Goal: Check status: Check status

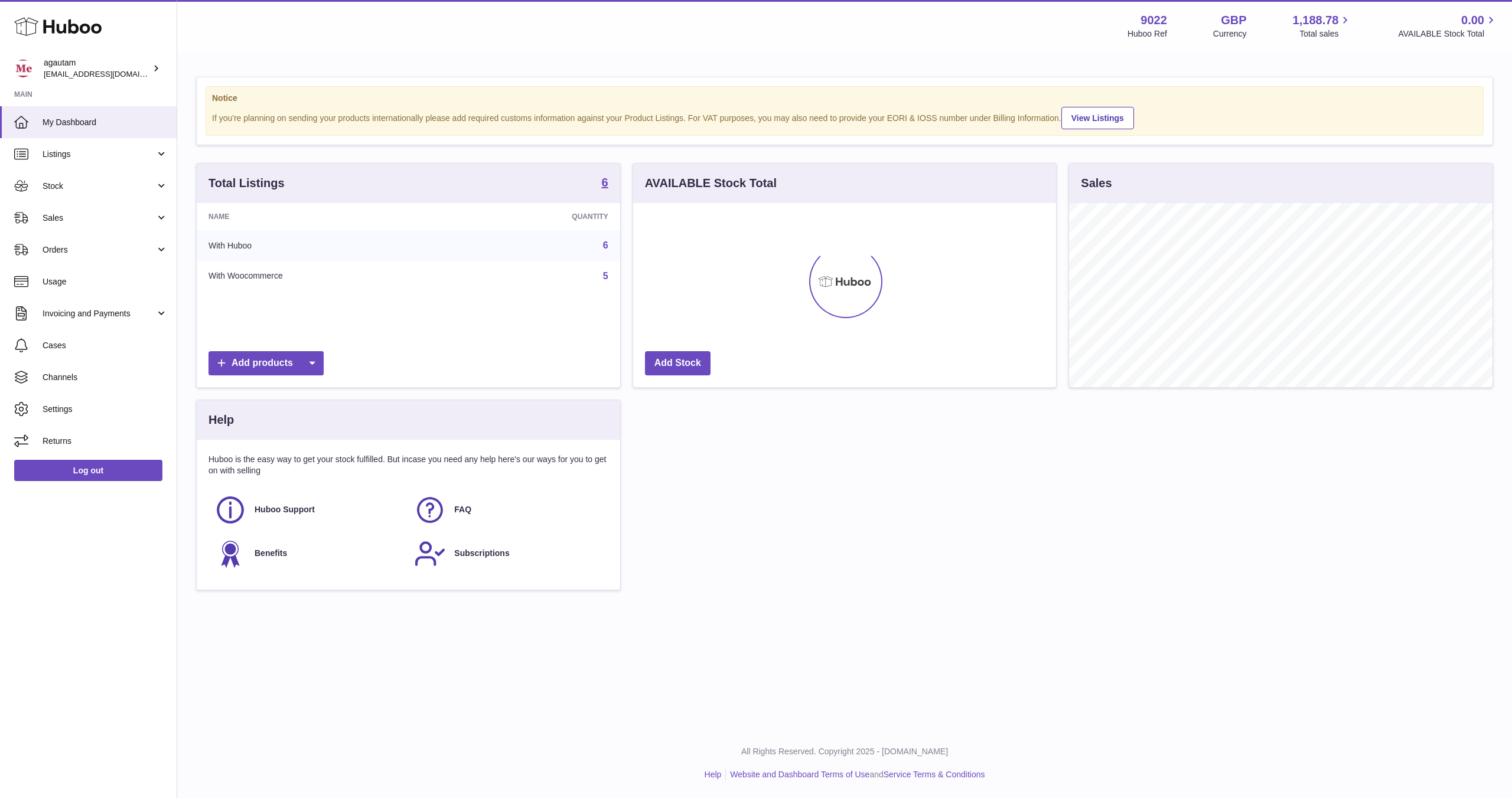
scroll to position [185, 423]
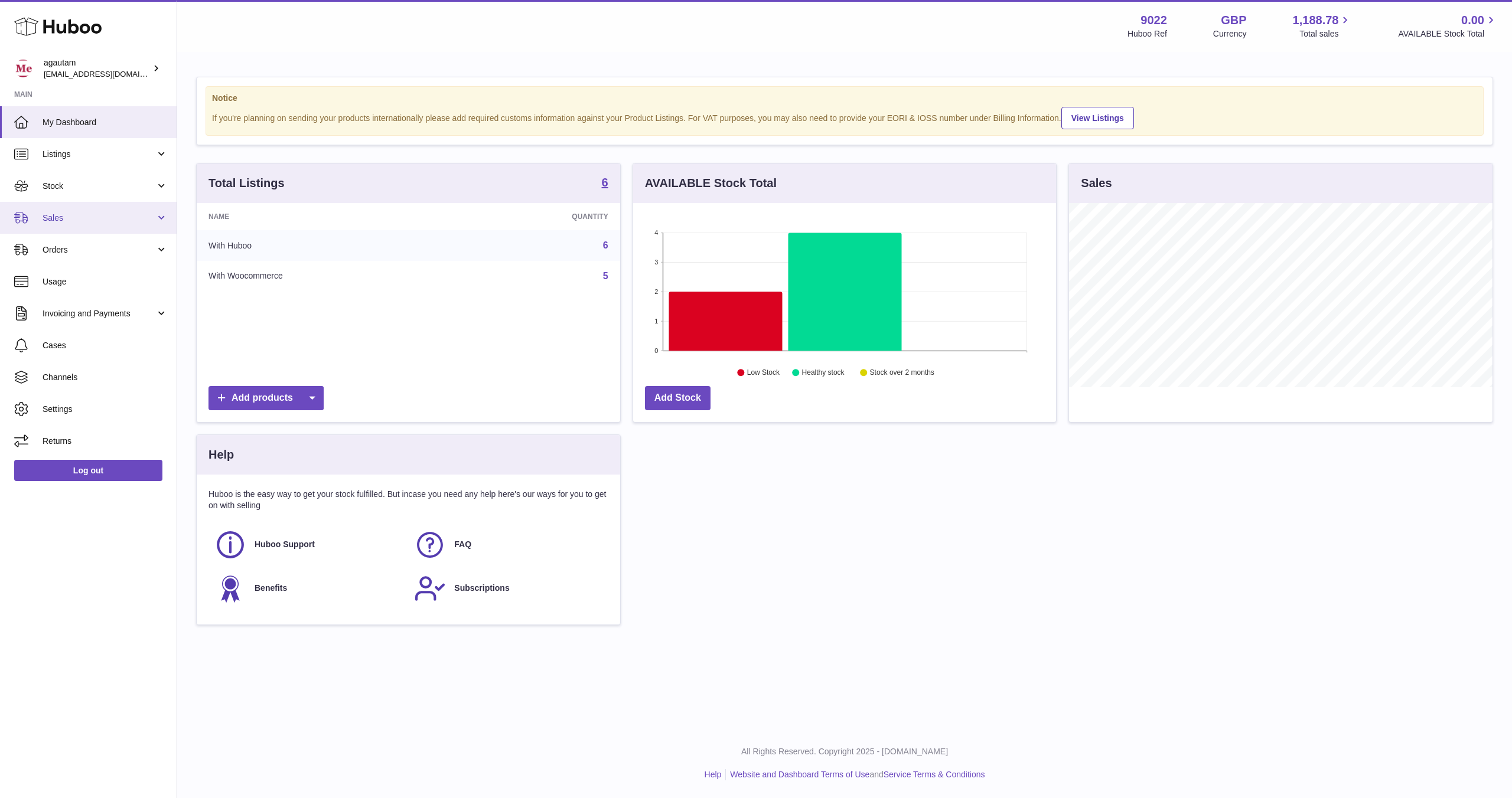
click at [162, 218] on link "Sales" at bounding box center [88, 217] width 177 height 32
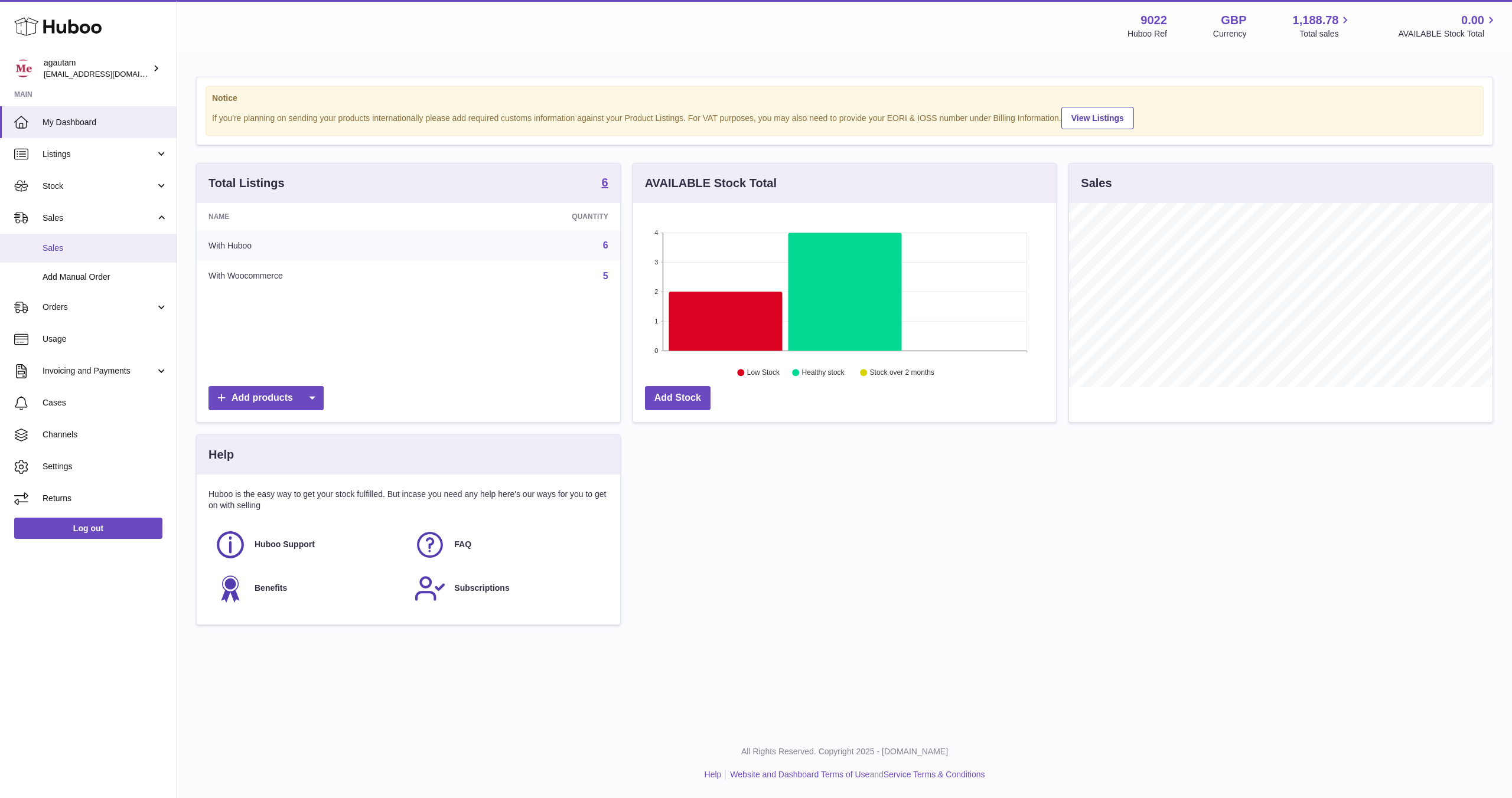
click at [59, 249] on span "Sales" at bounding box center [104, 248] width 125 height 11
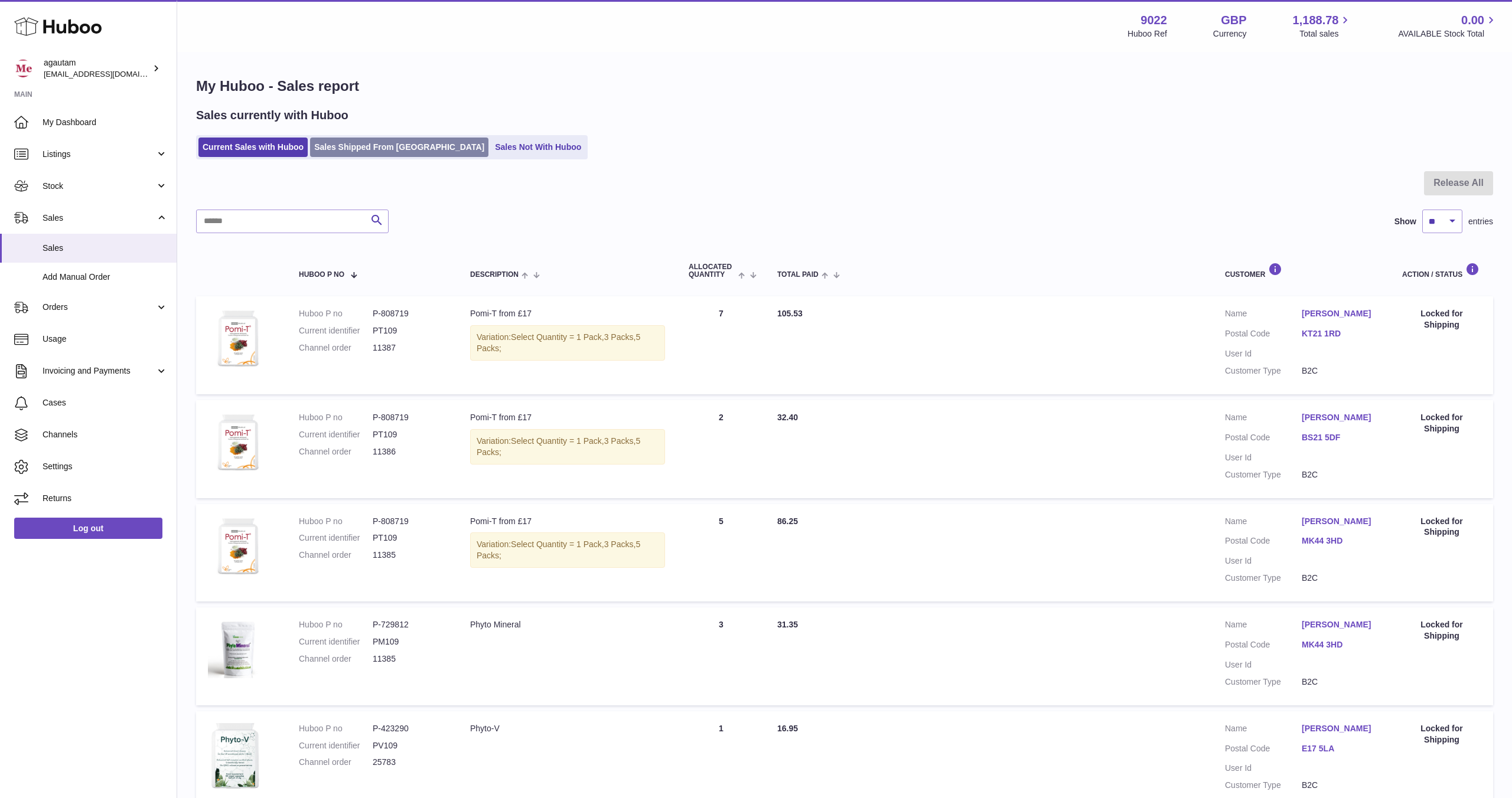
click at [366, 148] on link "Sales Shipped From [GEOGRAPHIC_DATA]" at bounding box center [399, 147] width 179 height 20
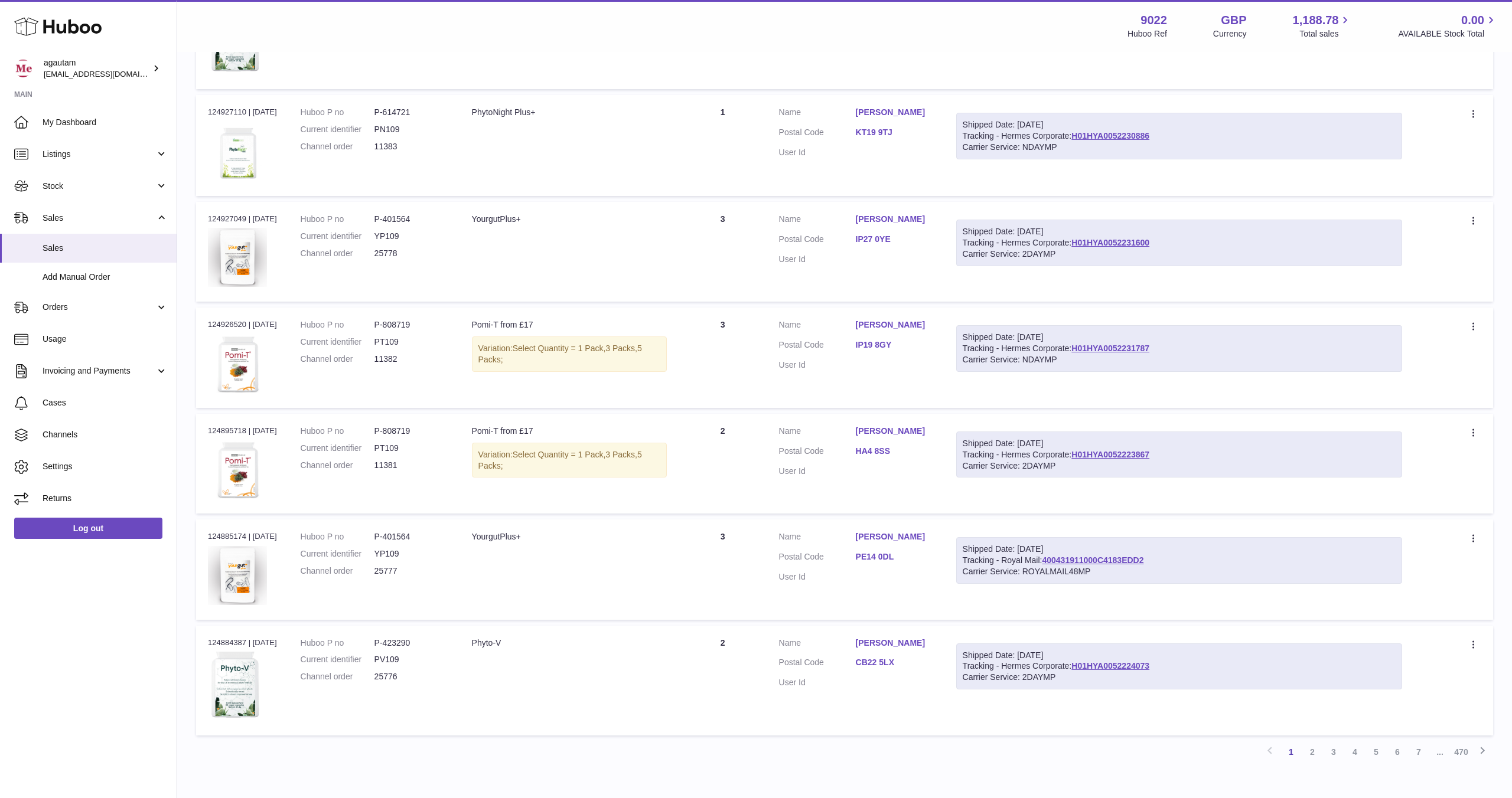
scroll to position [684, 0]
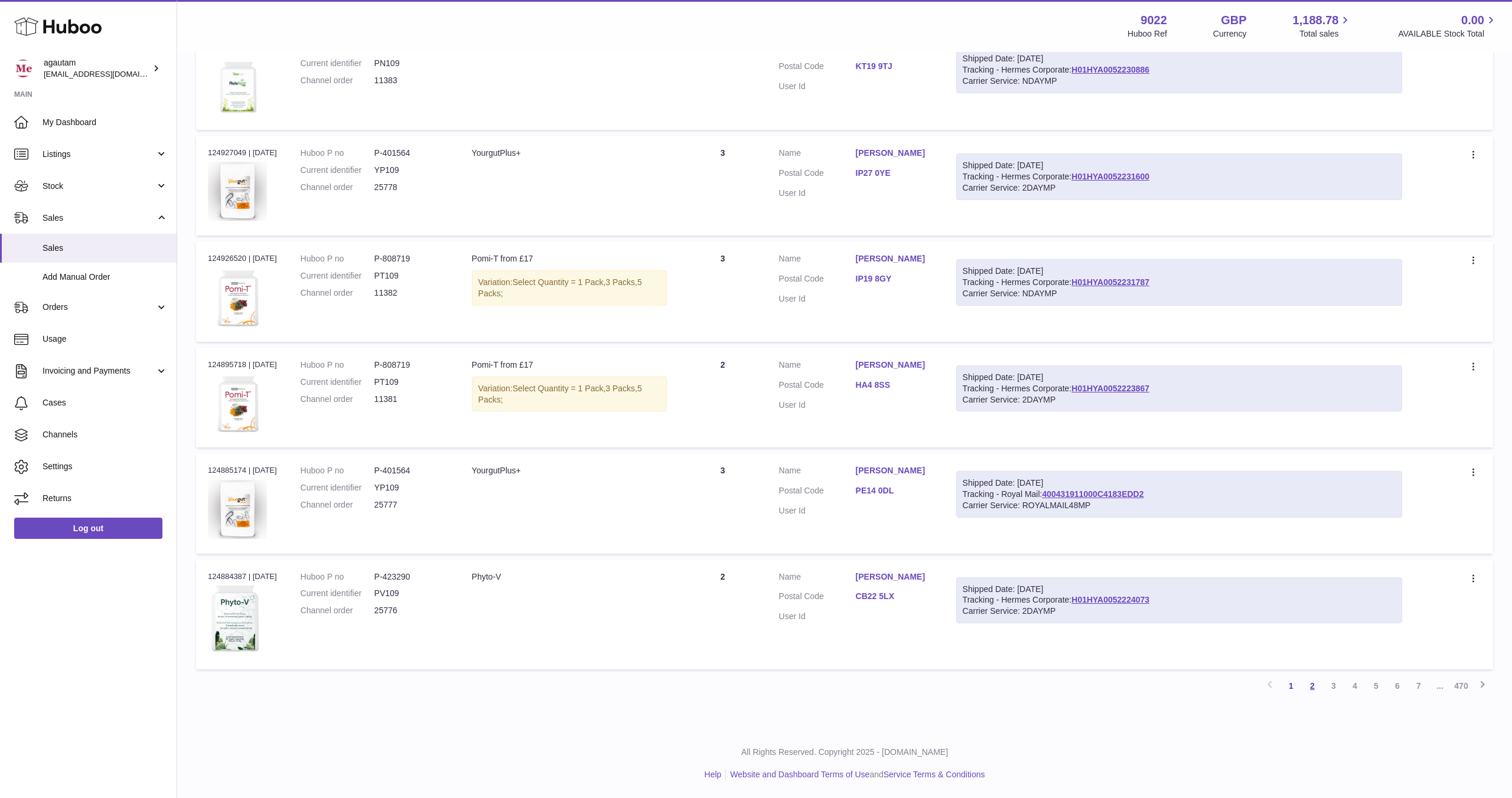
click at [1309, 687] on link "2" at bounding box center [1312, 686] width 22 height 22
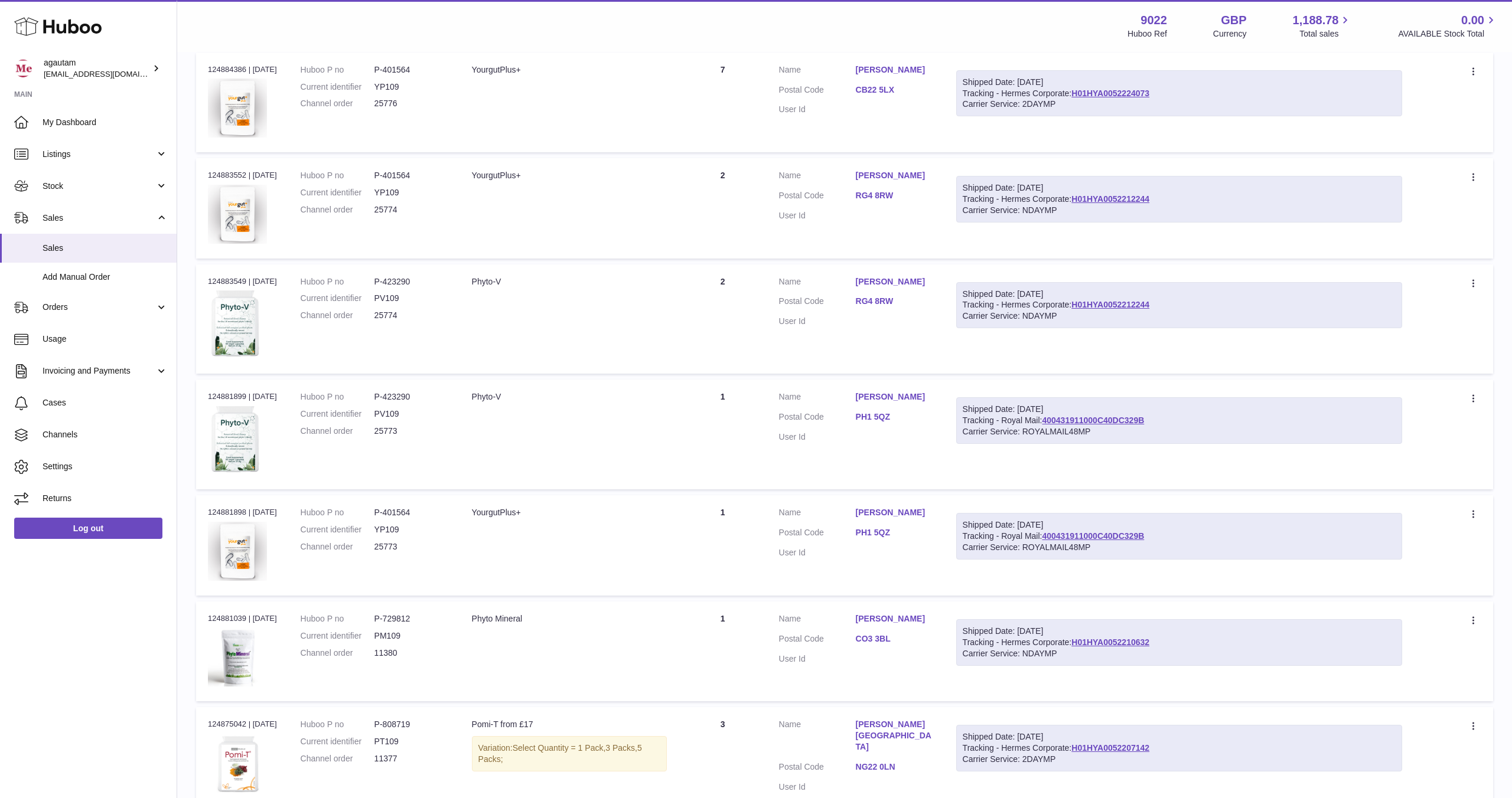
scroll to position [693, 0]
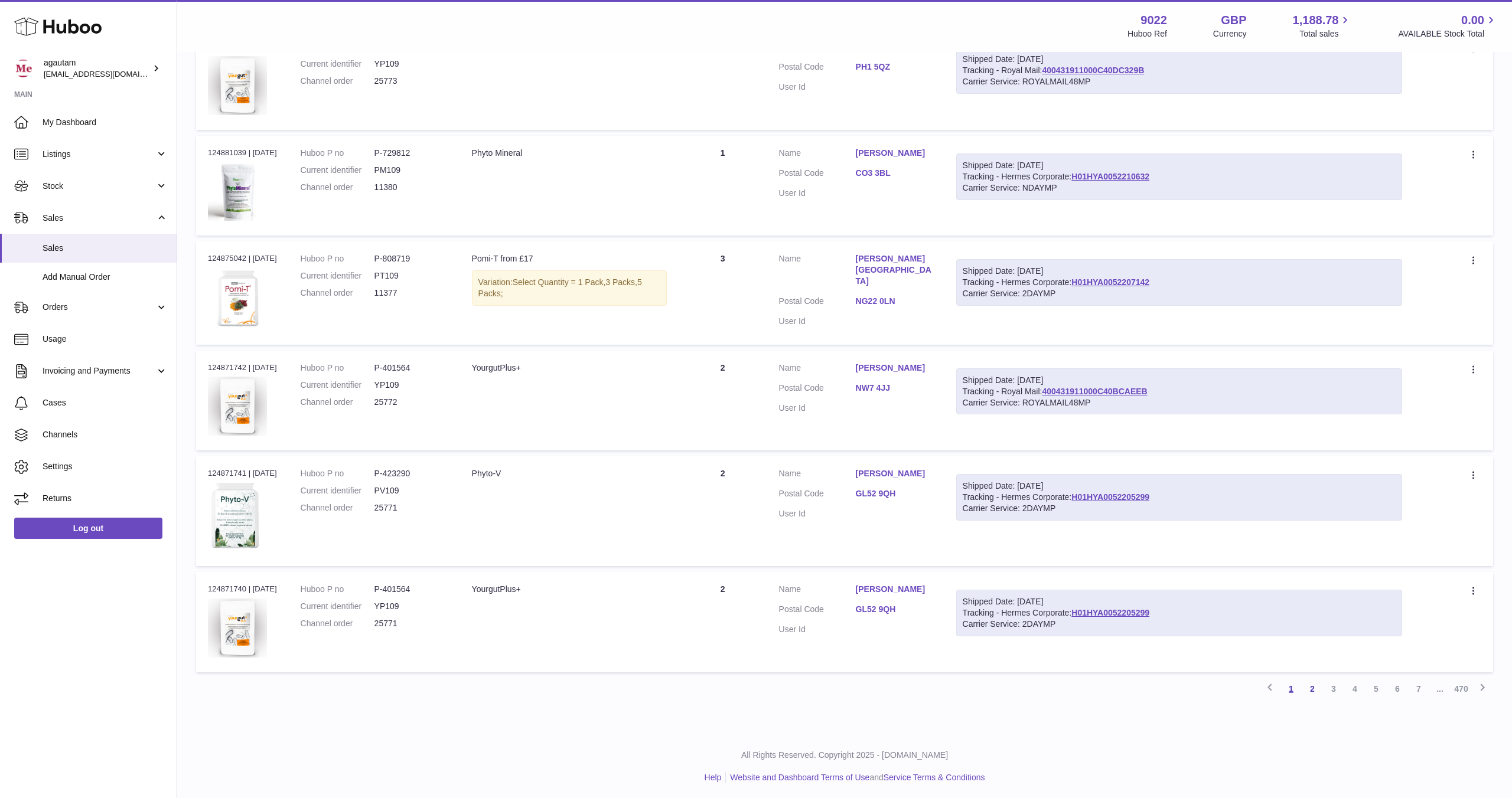
click at [1289, 686] on link "1" at bounding box center [1291, 688] width 22 height 22
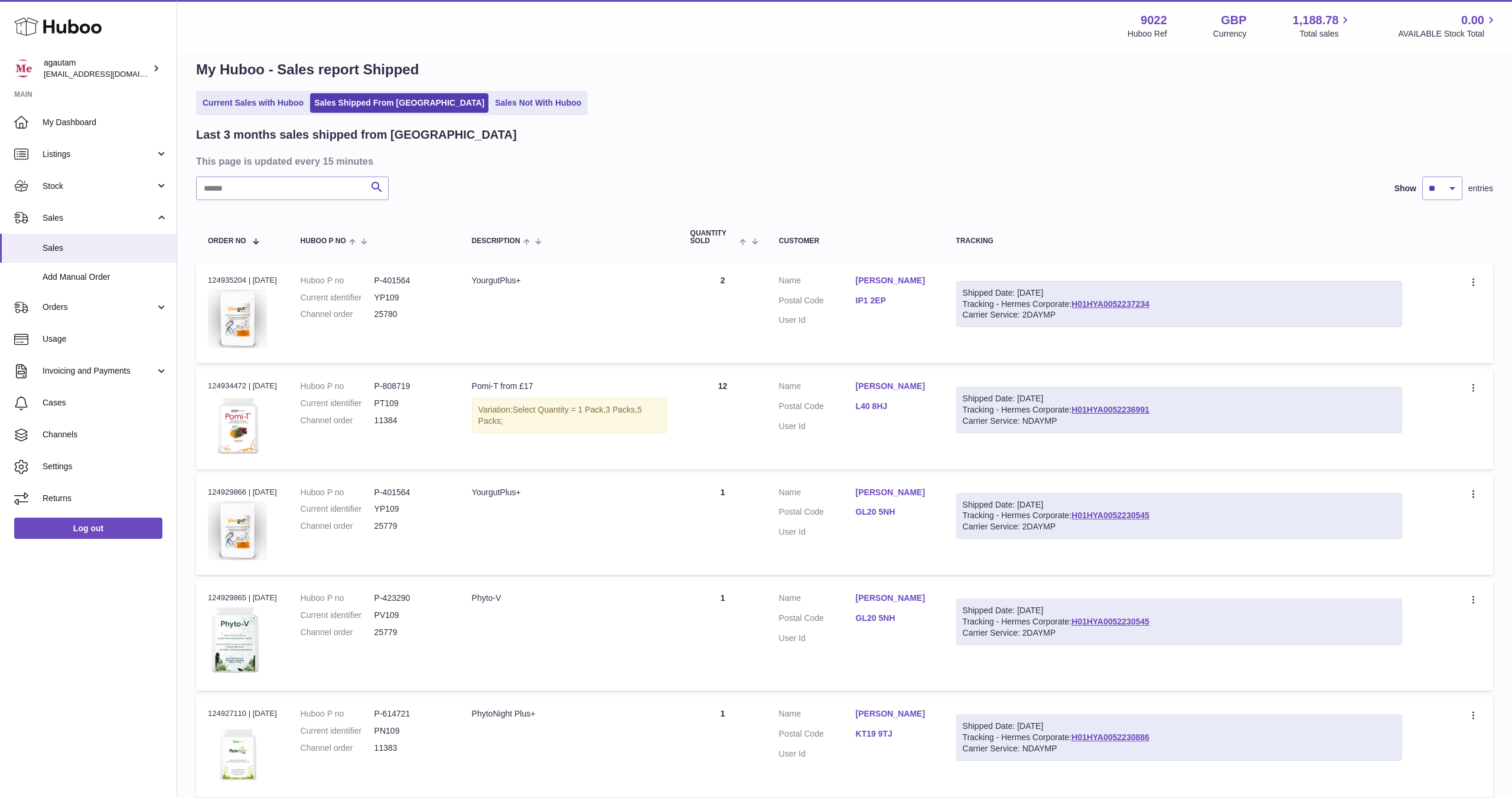
scroll to position [16, 0]
click at [497, 100] on link "Sales Not With Huboo" at bounding box center [538, 104] width 94 height 20
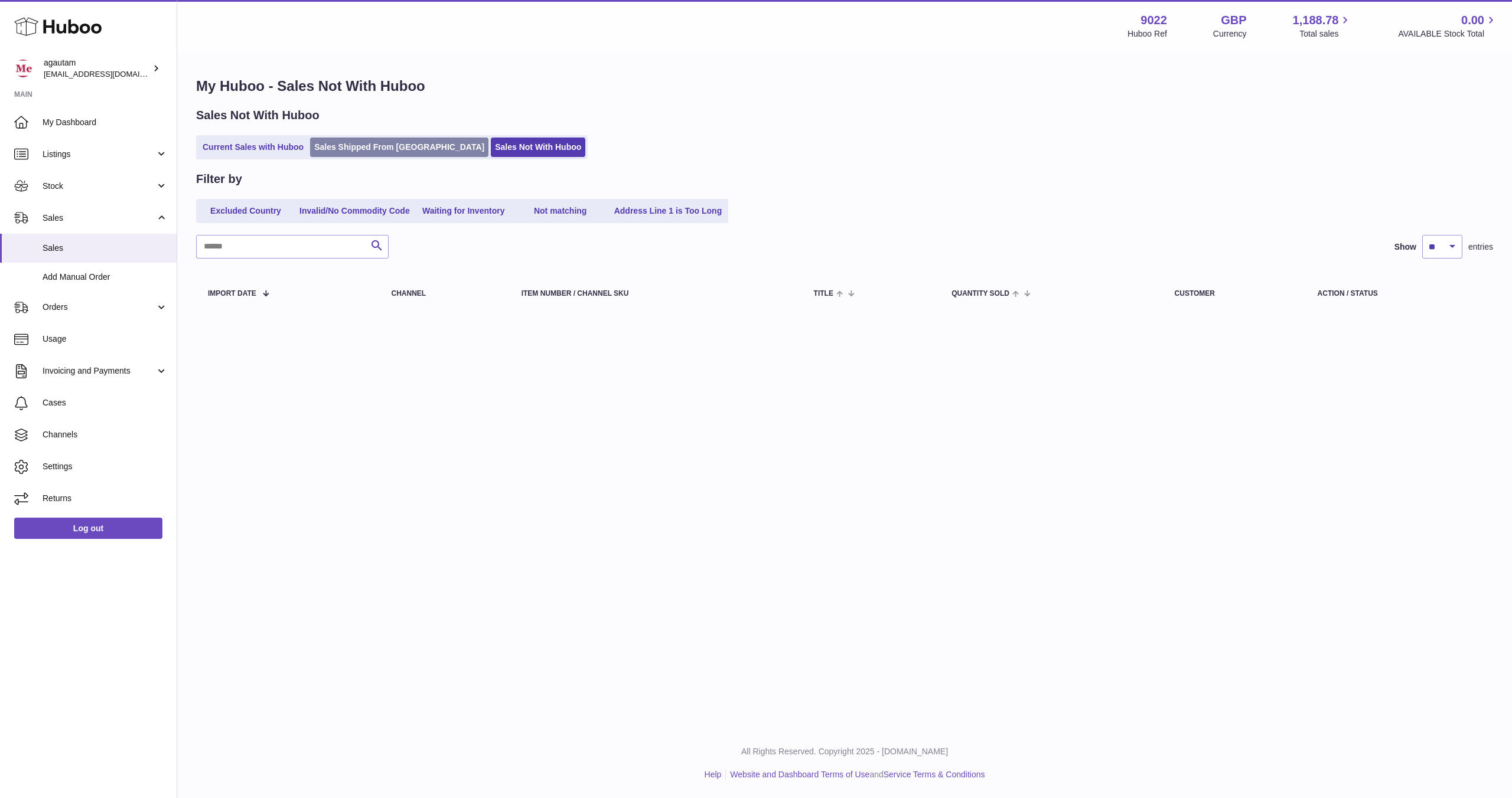
click at [347, 148] on link "Sales Shipped From [GEOGRAPHIC_DATA]" at bounding box center [399, 147] width 179 height 20
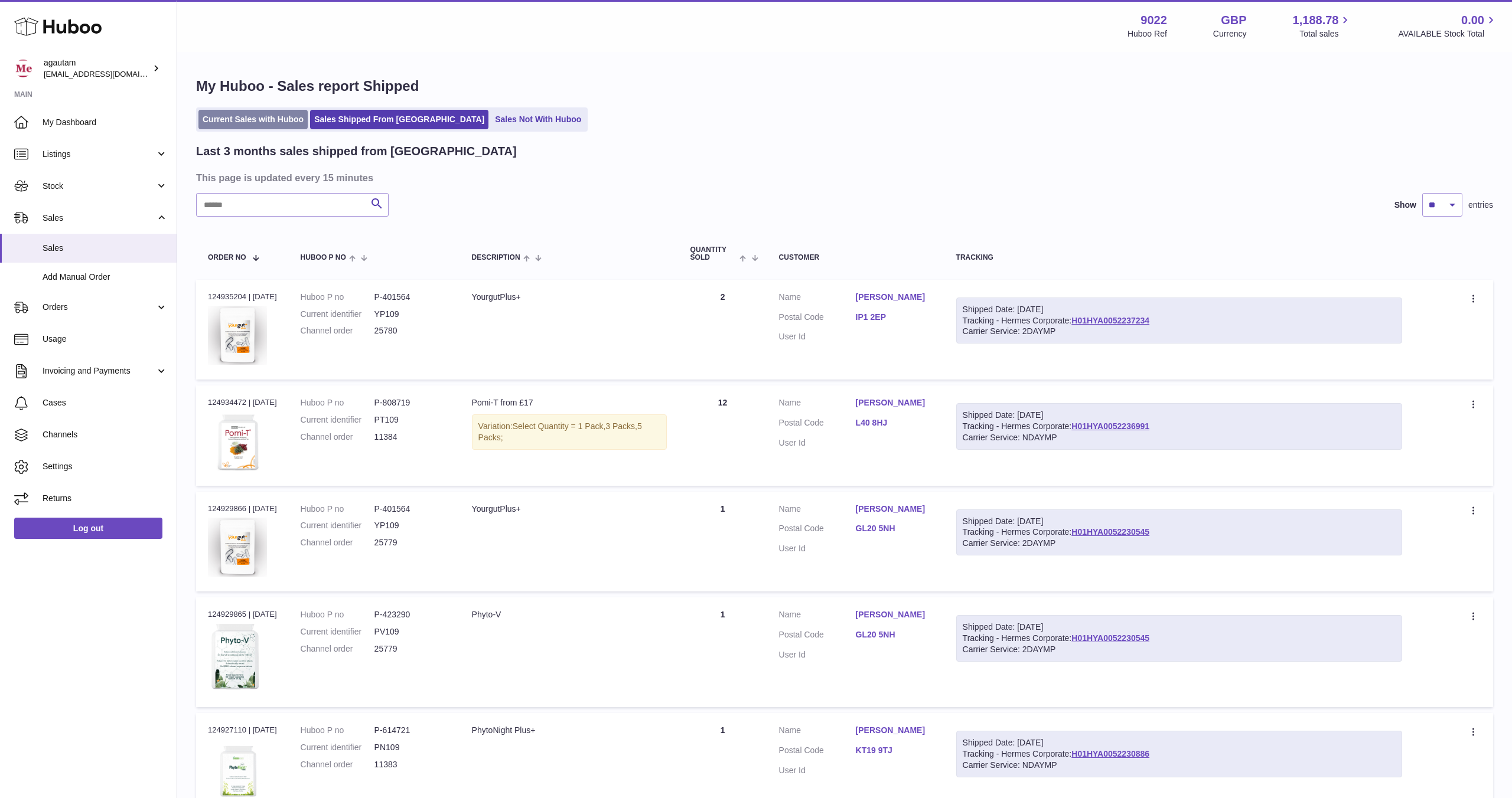
click at [267, 123] on link "Current Sales with Huboo" at bounding box center [253, 119] width 110 height 20
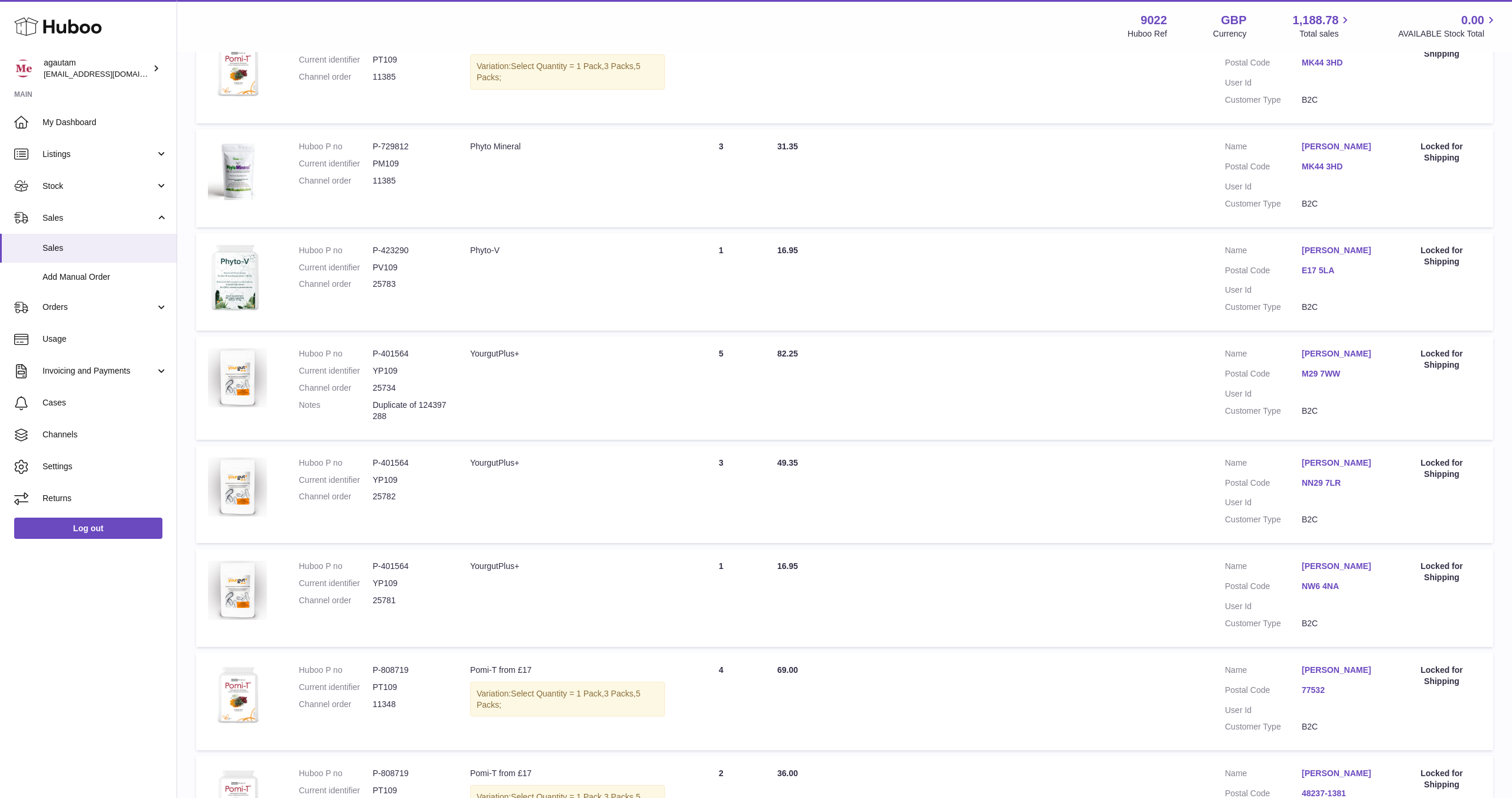
scroll to position [663, 0]
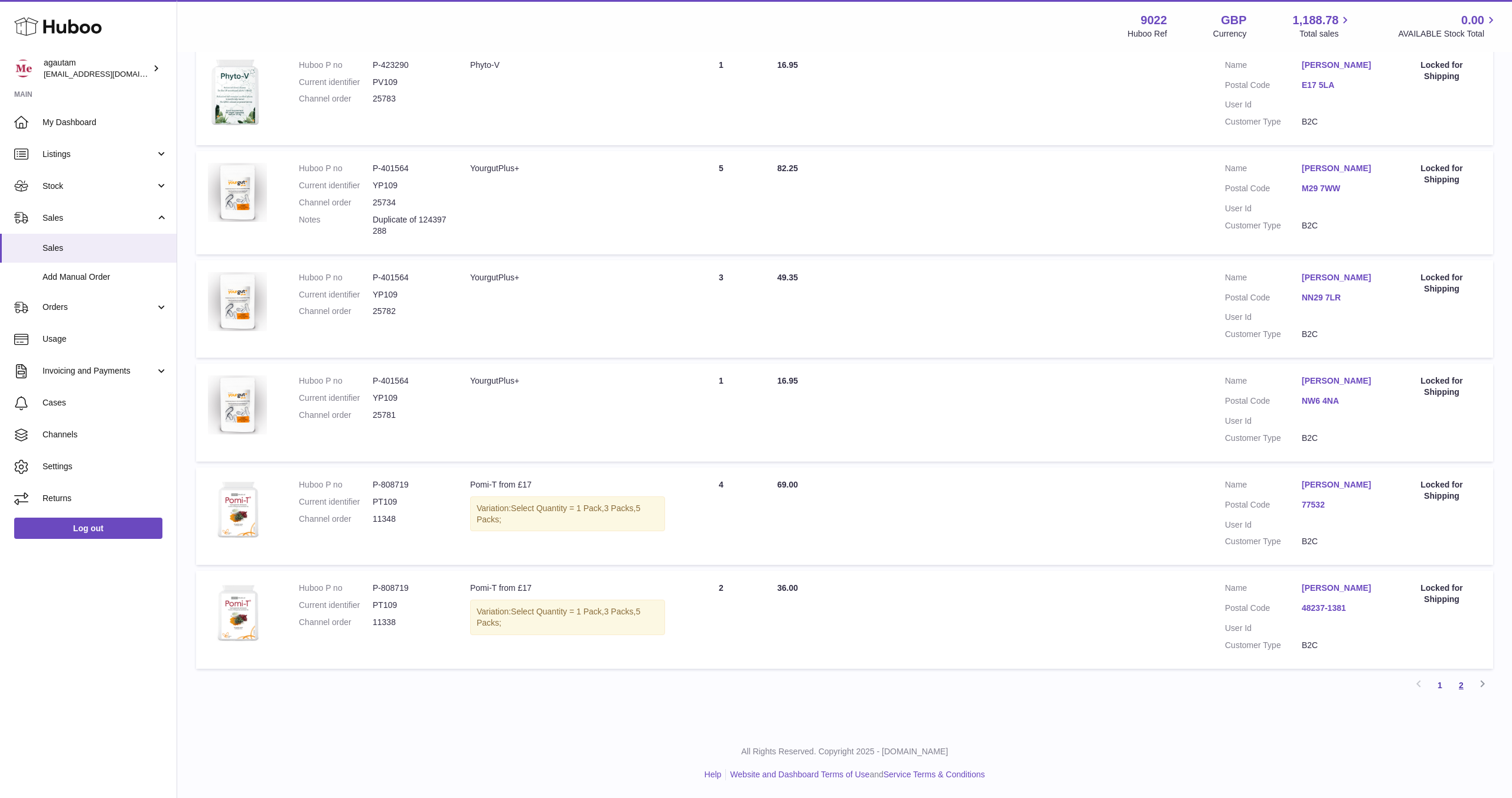
click at [1464, 691] on link "2" at bounding box center [1461, 685] width 22 height 22
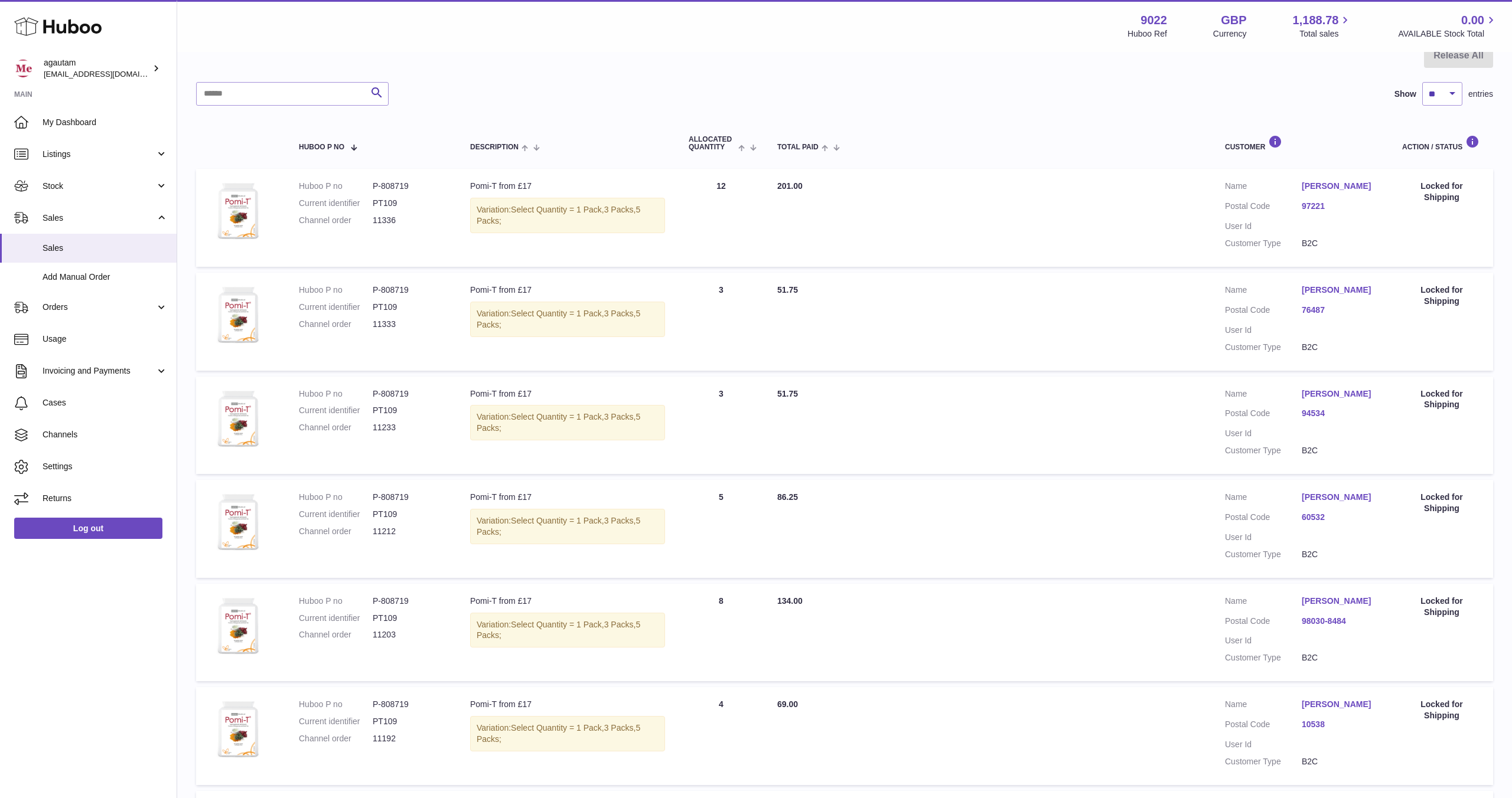
scroll to position [347, 0]
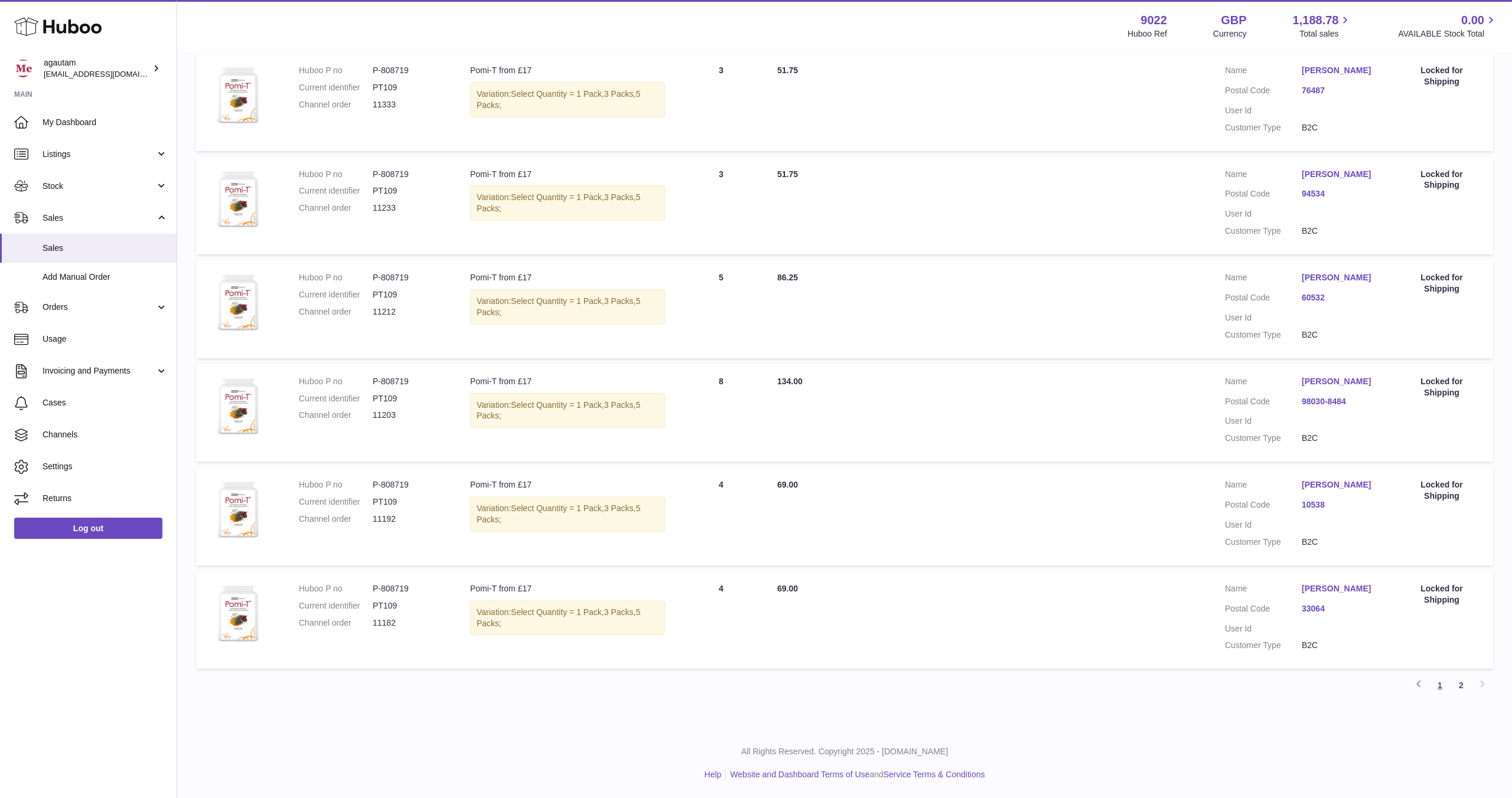
click at [1439, 686] on link "1" at bounding box center [1440, 685] width 22 height 22
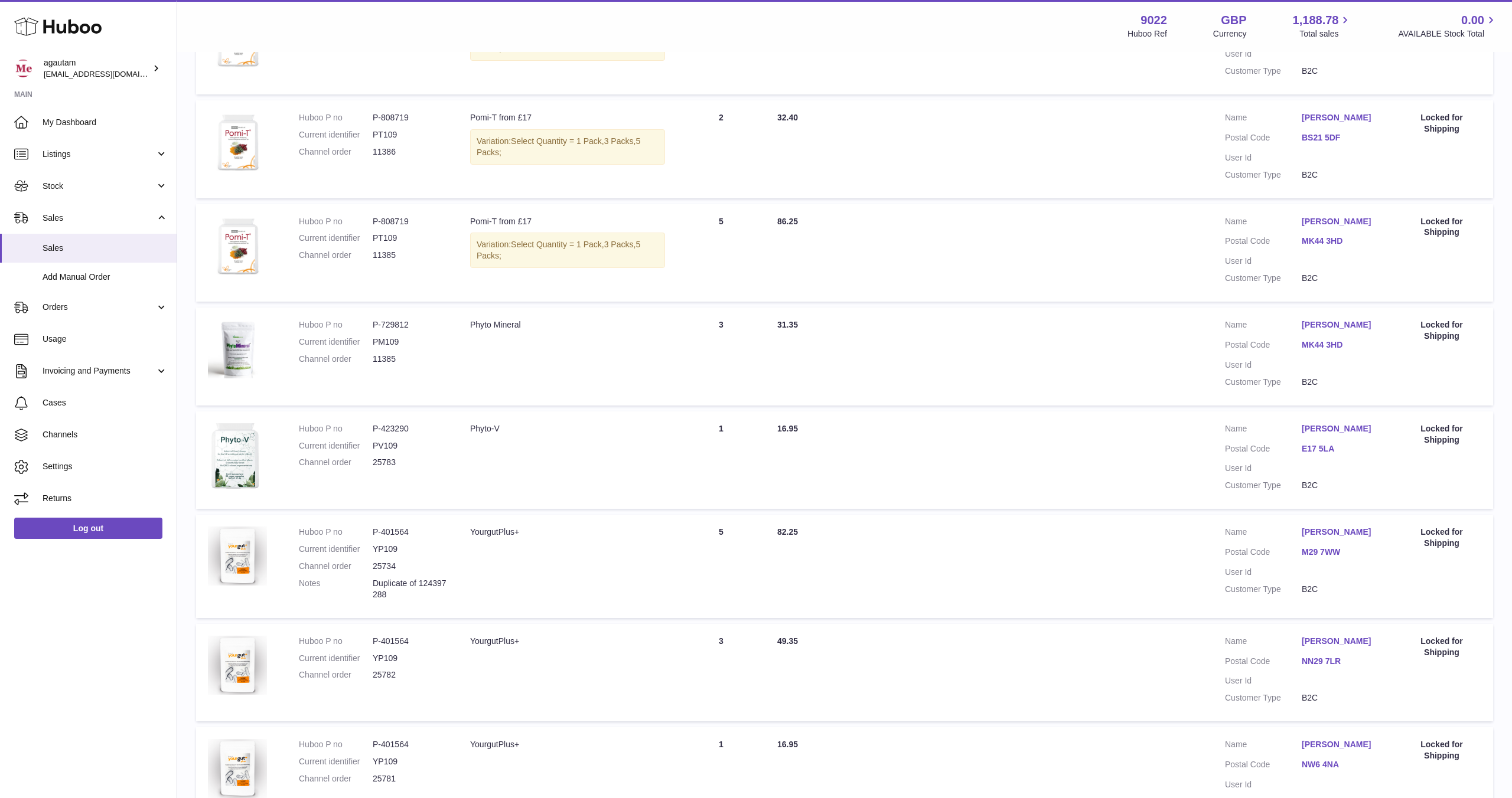
scroll to position [356, 0]
